Goal: Information Seeking & Learning: Find specific fact

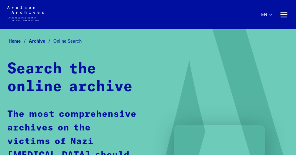
click at [128, 67] on h1 "Search the online archive" at bounding box center [72, 77] width 130 height 35
click at [132, 92] on strong "Search the online archive" at bounding box center [69, 78] width 125 height 32
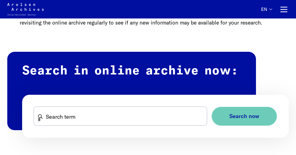
scroll to position [326, 0]
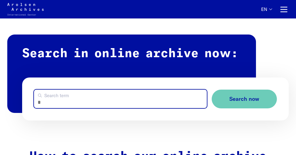
click at [76, 100] on input "Search term" at bounding box center [120, 99] width 173 height 18
drag, startPoint x: 76, startPoint y: 106, endPoint x: 85, endPoint y: 92, distance: 16.3
click at [85, 92] on input "*" at bounding box center [120, 99] width 173 height 18
type input "*"
type input "**********"
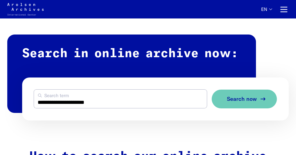
click at [238, 99] on span "Search now" at bounding box center [242, 99] width 30 height 6
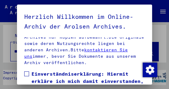
scroll to position [218, 0]
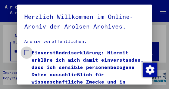
click at [25, 50] on span at bounding box center [26, 52] width 5 height 5
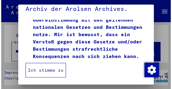
scroll to position [18, 0]
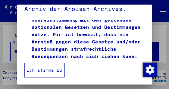
click at [33, 69] on button "Ich stimme zu" at bounding box center [44, 70] width 40 height 15
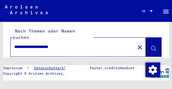
scroll to position [4, 0]
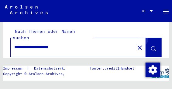
click at [151, 46] on icon at bounding box center [153, 48] width 5 height 5
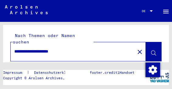
scroll to position [0, 0]
drag, startPoint x: 33, startPoint y: 44, endPoint x: 11, endPoint y: 44, distance: 21.8
click at [11, 45] on div "**********" at bounding box center [71, 52] width 120 height 14
drag, startPoint x: 55, startPoint y: 45, endPoint x: 43, endPoint y: 45, distance: 11.5
click at [43, 48] on input "**********" at bounding box center [72, 51] width 117 height 6
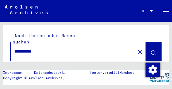
type input "**********"
click at [151, 51] on icon at bounding box center [153, 53] width 5 height 5
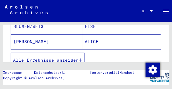
scroll to position [158, 0]
